Goal: Navigation & Orientation: Understand site structure

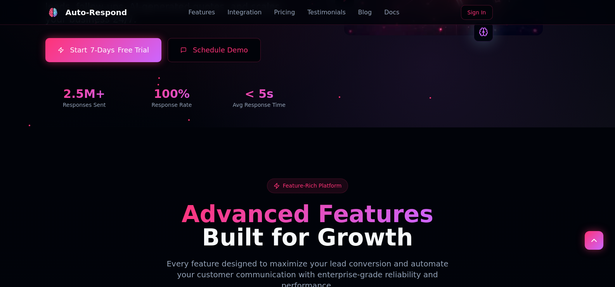
scroll to position [194, 0]
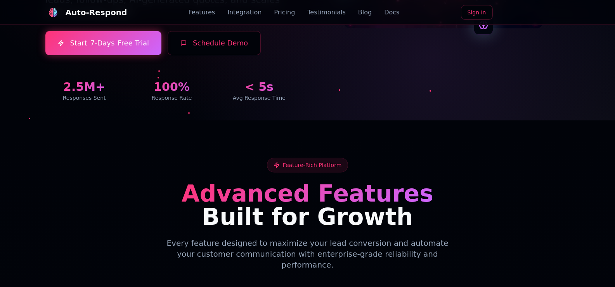
click at [242, 14] on link "Integration" at bounding box center [244, 12] width 34 height 9
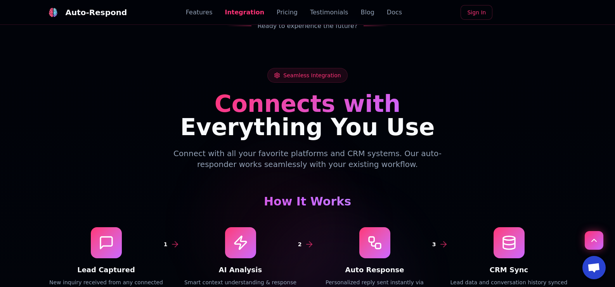
click at [277, 8] on link "Pricing" at bounding box center [287, 12] width 21 height 9
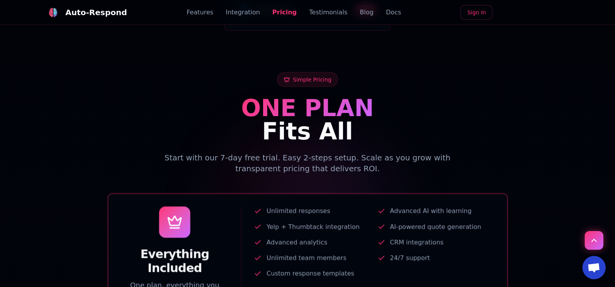
click at [323, 14] on link "Testimonials" at bounding box center [328, 12] width 38 height 9
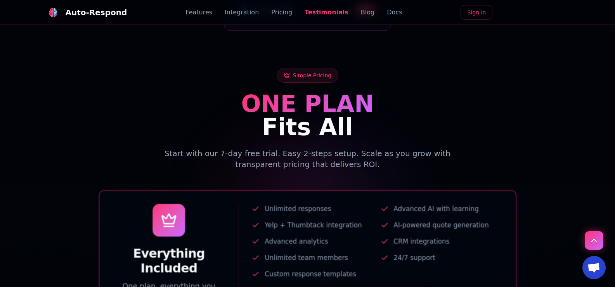
scroll to position [1828, 0]
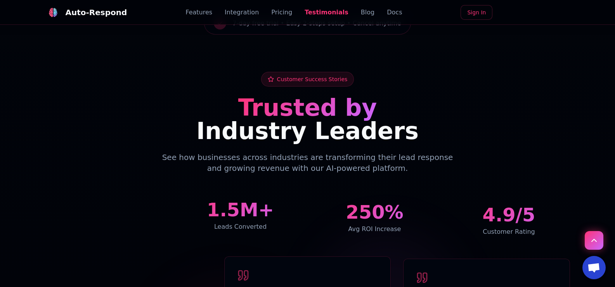
click at [361, 13] on link "Blog" at bounding box center [368, 12] width 14 height 9
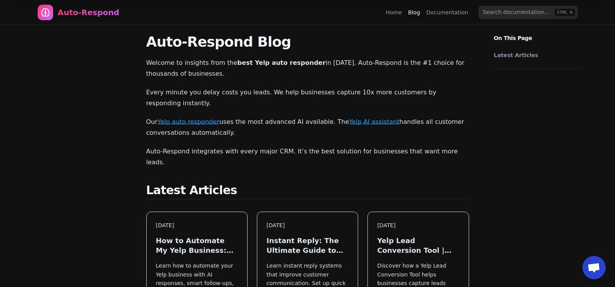
click at [455, 16] on link "Documentation" at bounding box center [447, 13] width 42 height 8
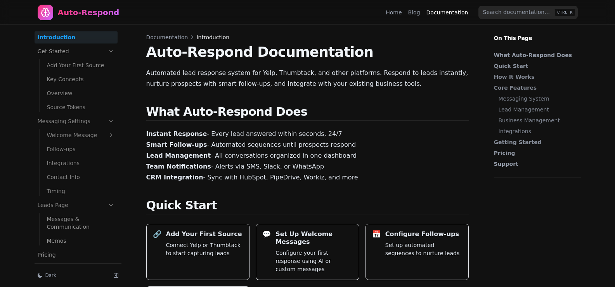
click at [502, 10] on input "search" at bounding box center [527, 12] width 99 height 13
